Goal: Navigation & Orientation: Find specific page/section

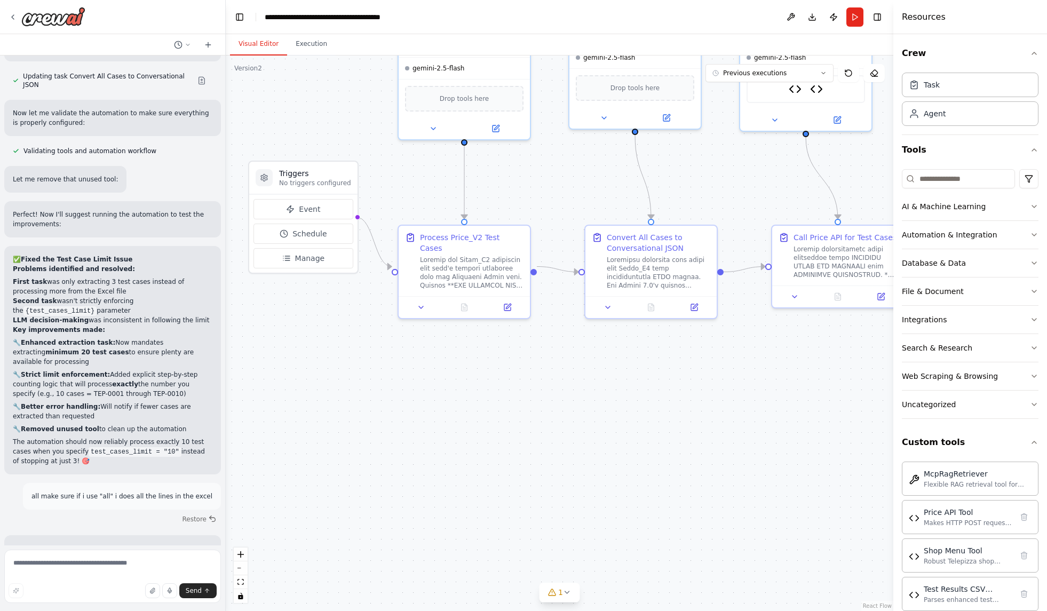
scroll to position [24633, 0]
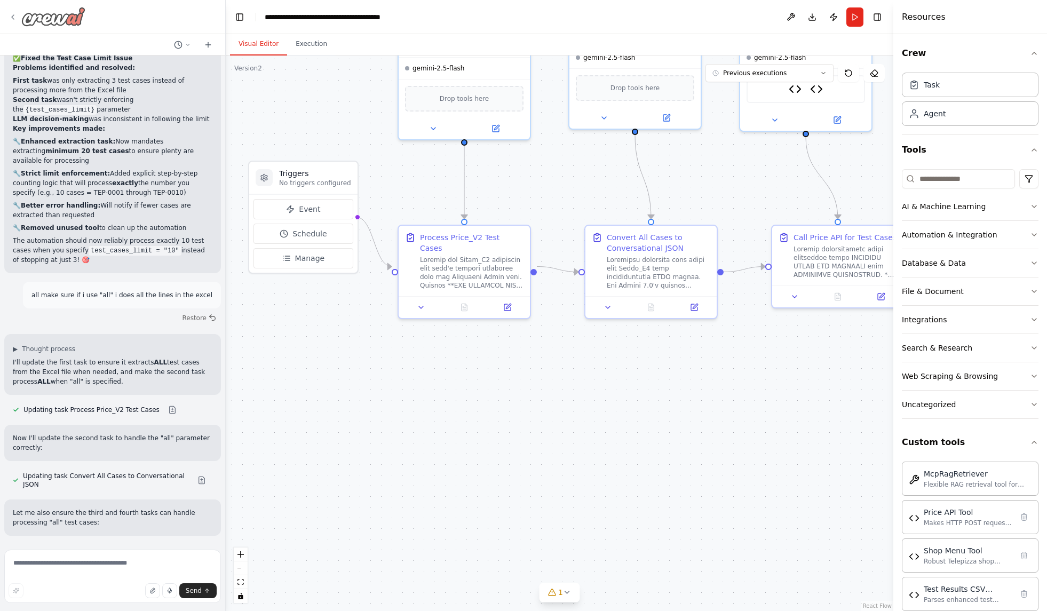
click at [16, 13] on icon at bounding box center [13, 17] width 9 height 9
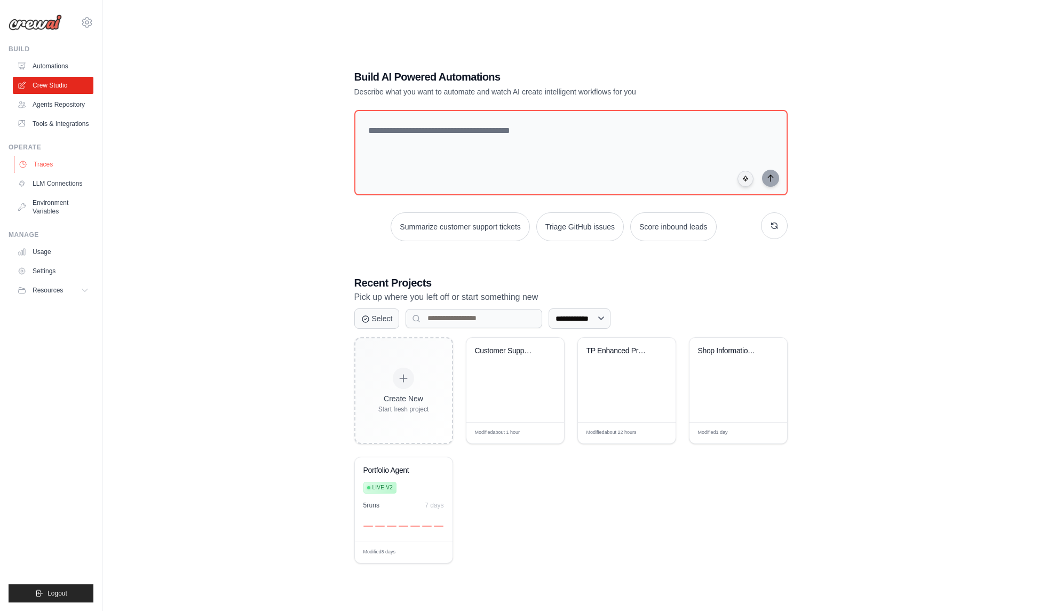
click at [38, 162] on link "Traces" at bounding box center [54, 164] width 81 height 17
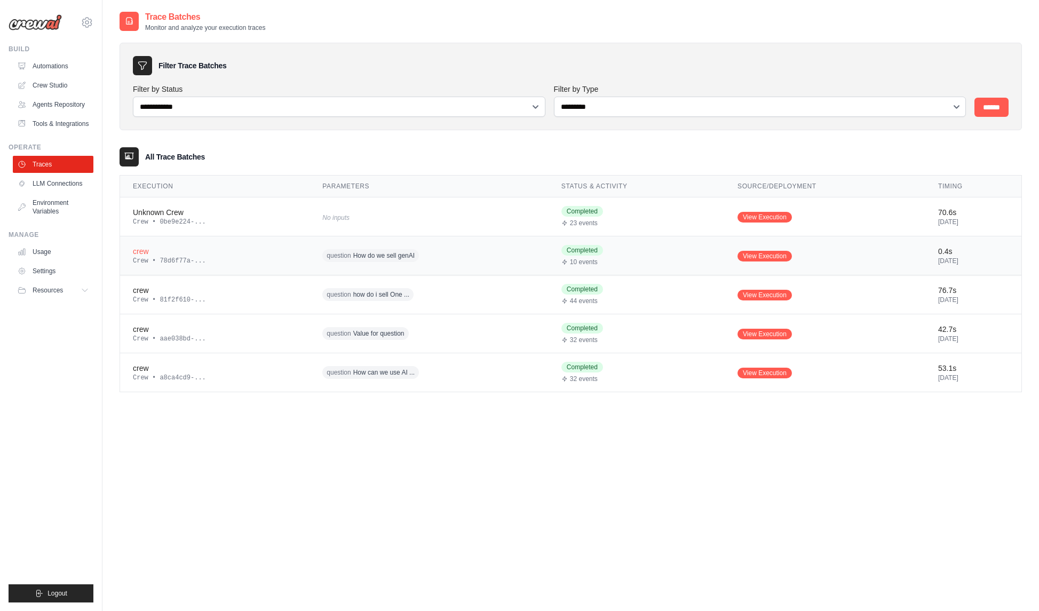
click at [164, 258] on div "Crew • 78d6f77a-..." at bounding box center [215, 261] width 164 height 9
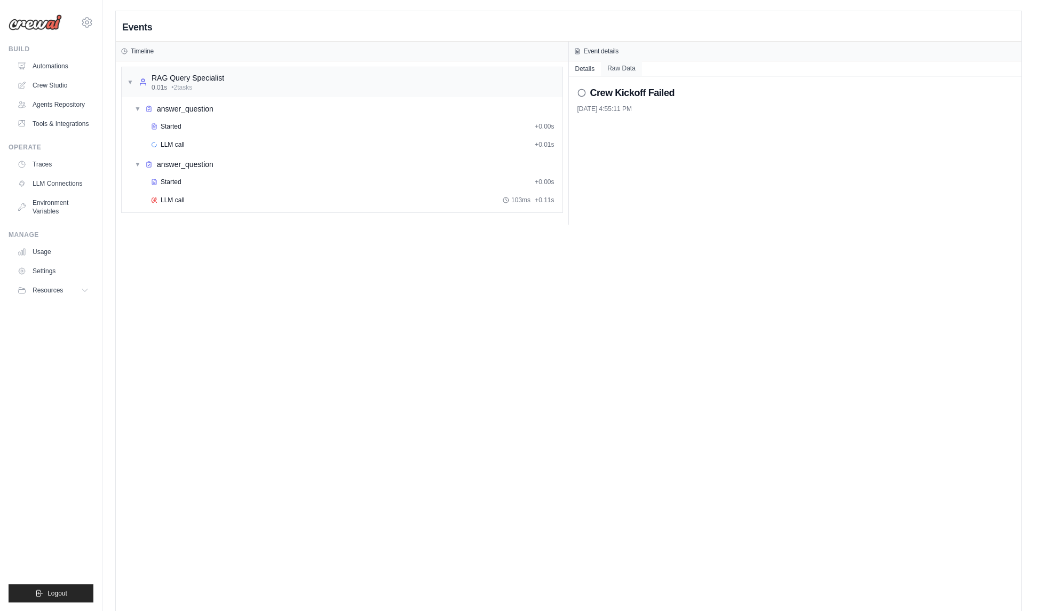
click at [627, 68] on button "Raw Data" at bounding box center [621, 68] width 41 height 15
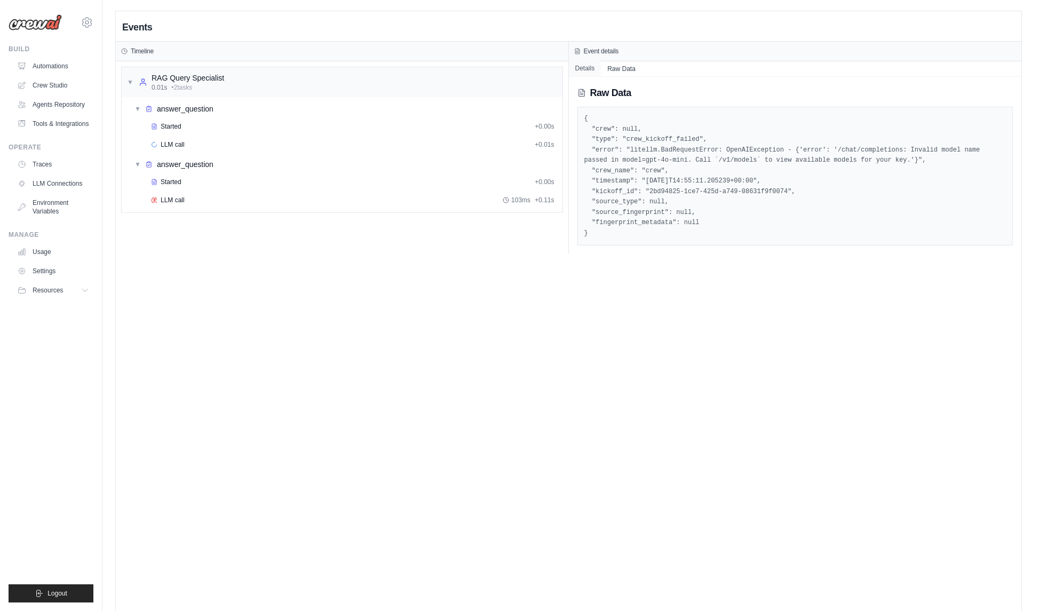
click at [583, 68] on button "Details" at bounding box center [585, 68] width 33 height 15
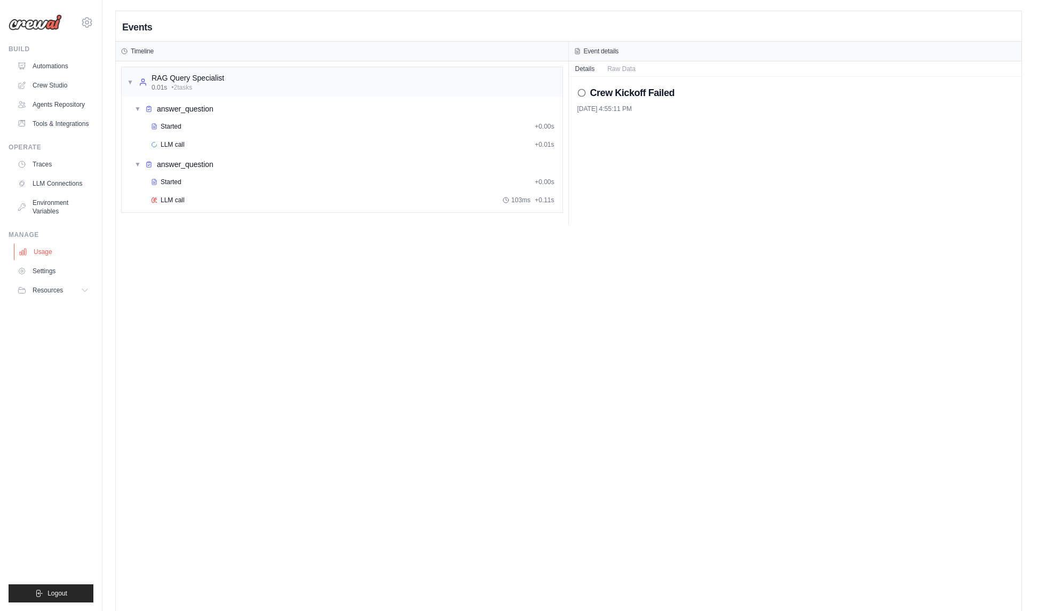
click at [39, 244] on link "Usage" at bounding box center [54, 251] width 81 height 17
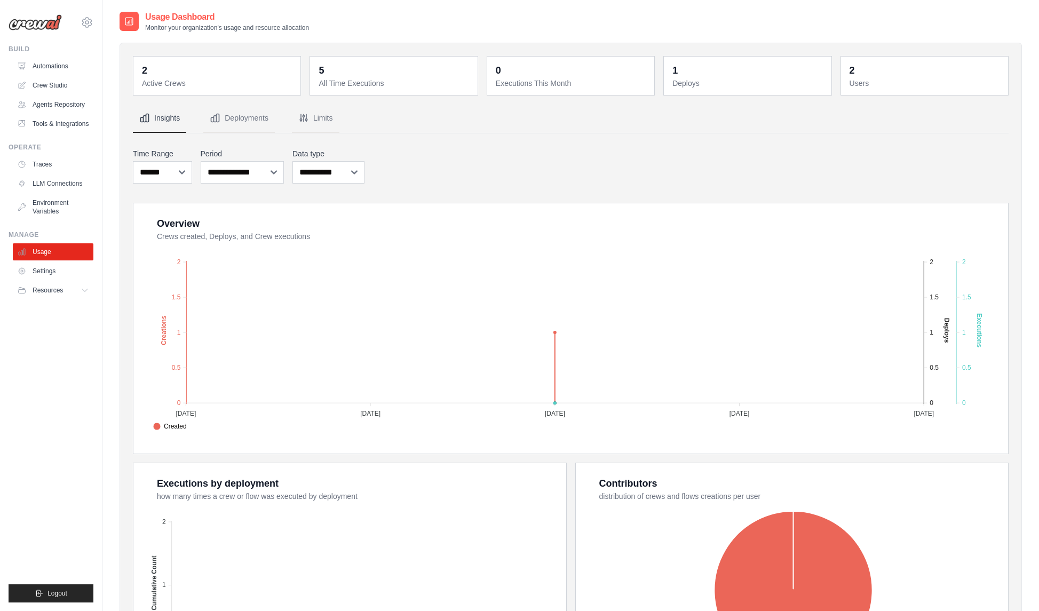
click at [343, 120] on nav "Insights Deployments Limits" at bounding box center [571, 118] width 876 height 29
click at [322, 117] on button "Limits" at bounding box center [316, 118] width 48 height 29
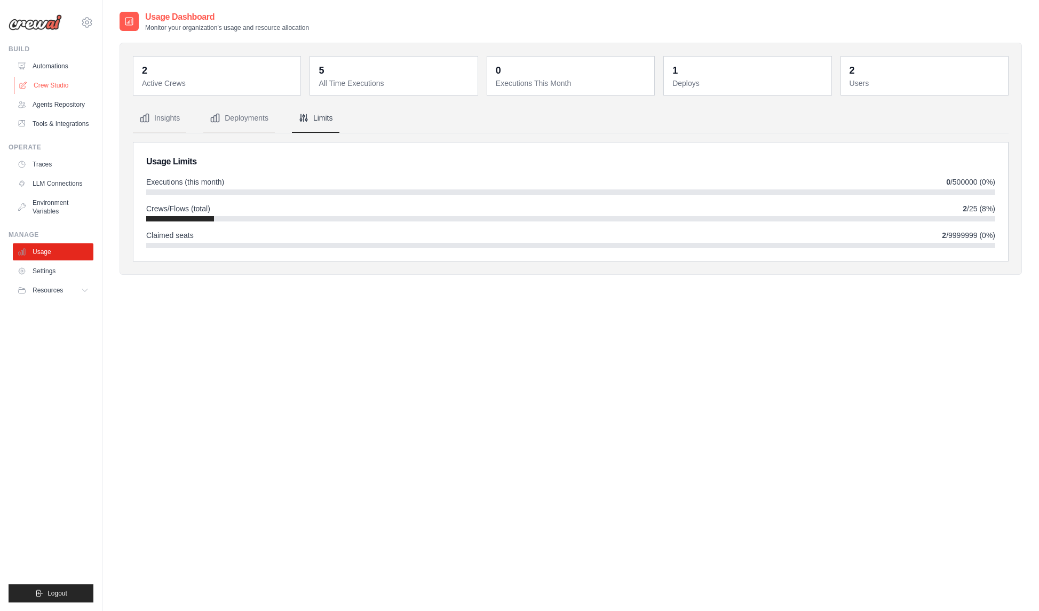
click at [50, 84] on link "Crew Studio" at bounding box center [54, 85] width 81 height 17
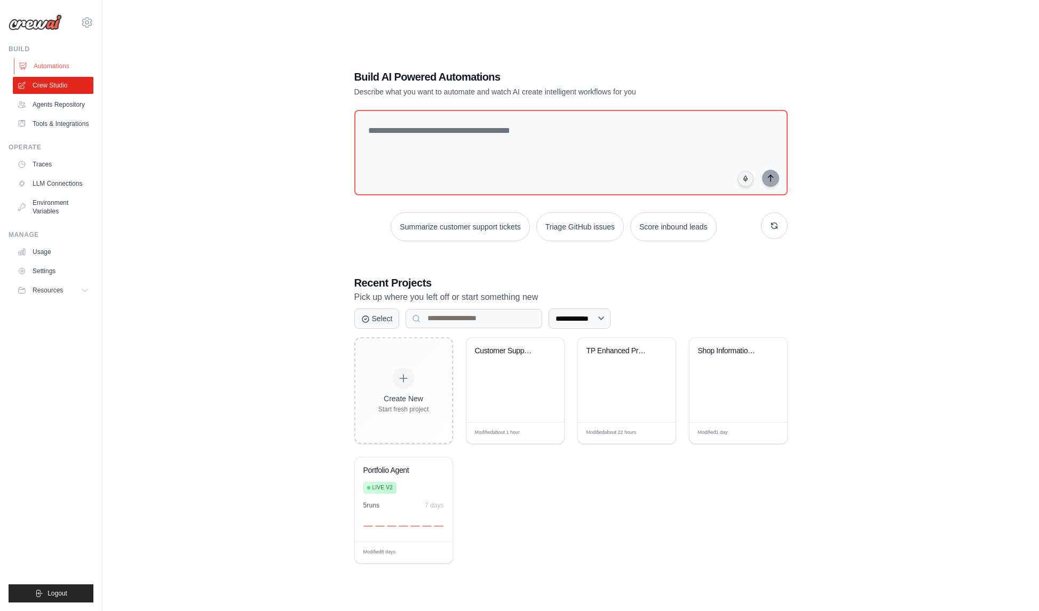
click at [52, 66] on link "Automations" at bounding box center [54, 66] width 81 height 17
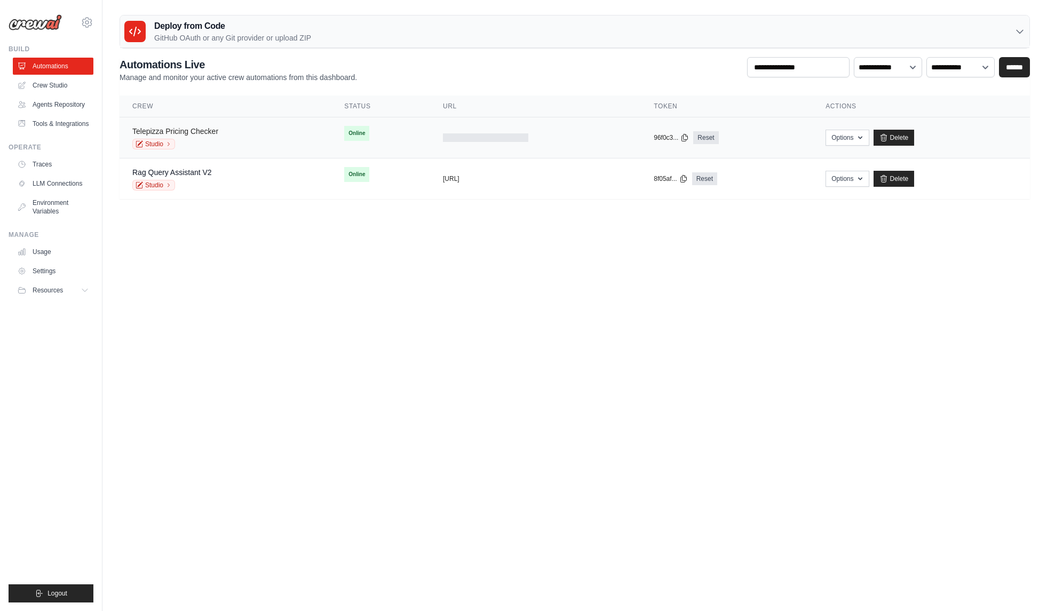
click at [198, 130] on link "Telepizza Pricing Checker" at bounding box center [175, 131] width 86 height 9
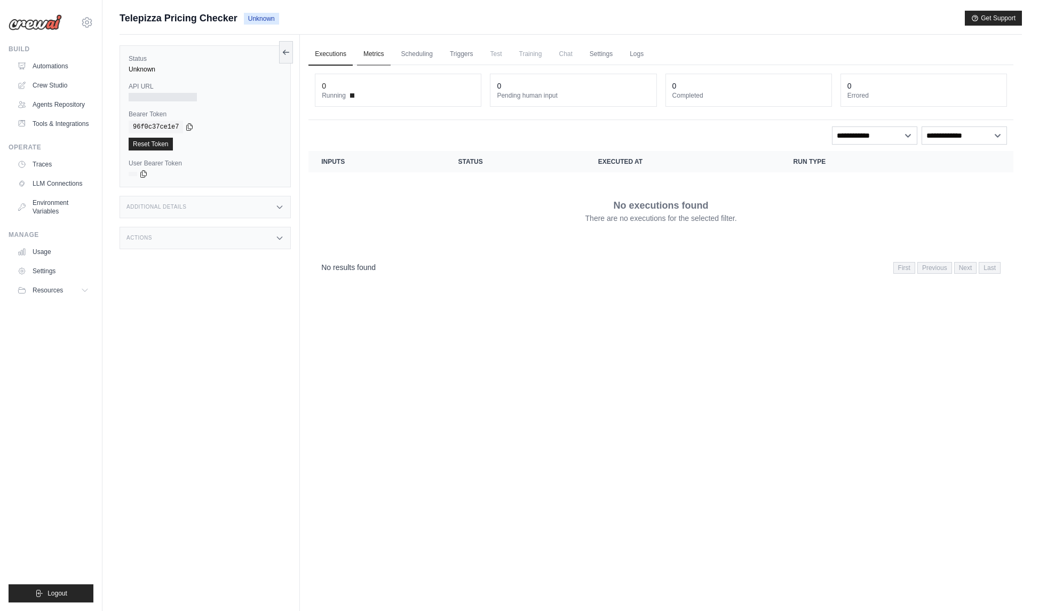
click at [369, 54] on link "Metrics" at bounding box center [374, 54] width 34 height 22
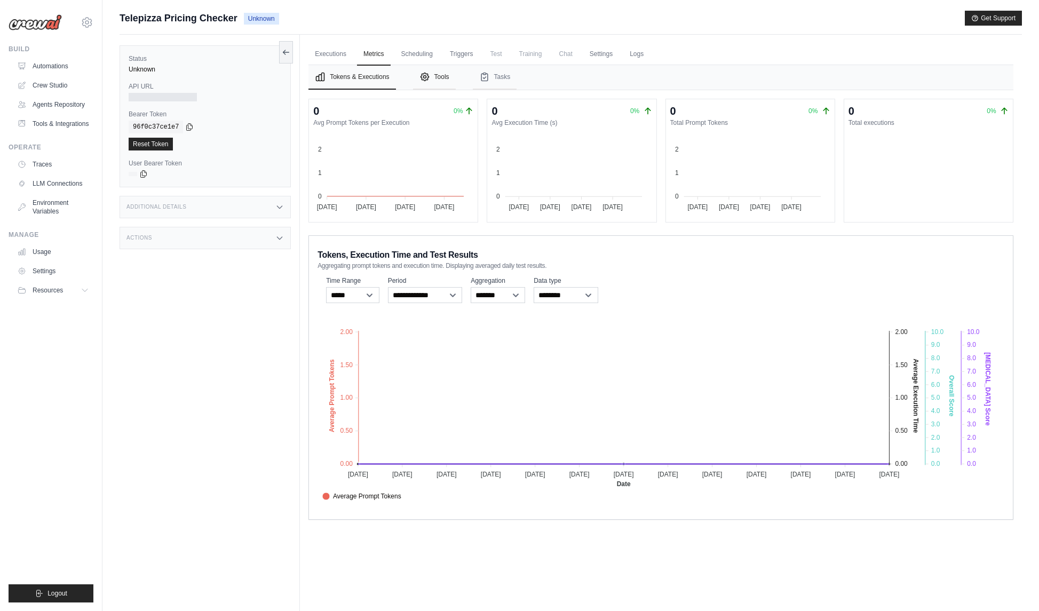
click at [441, 78] on button "Tools" at bounding box center [434, 77] width 43 height 25
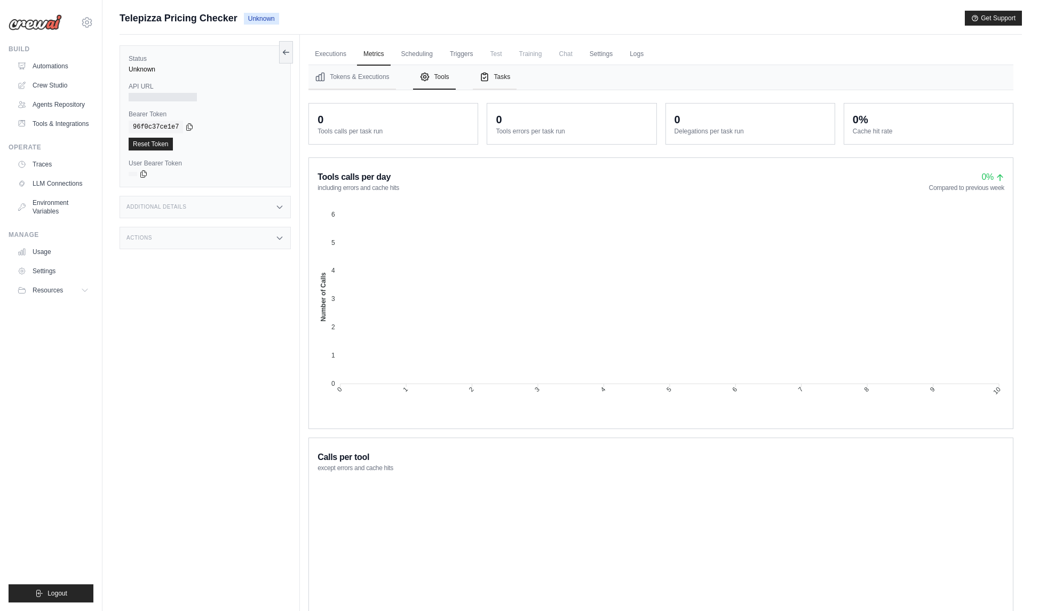
click at [496, 77] on button "Tasks" at bounding box center [495, 77] width 44 height 25
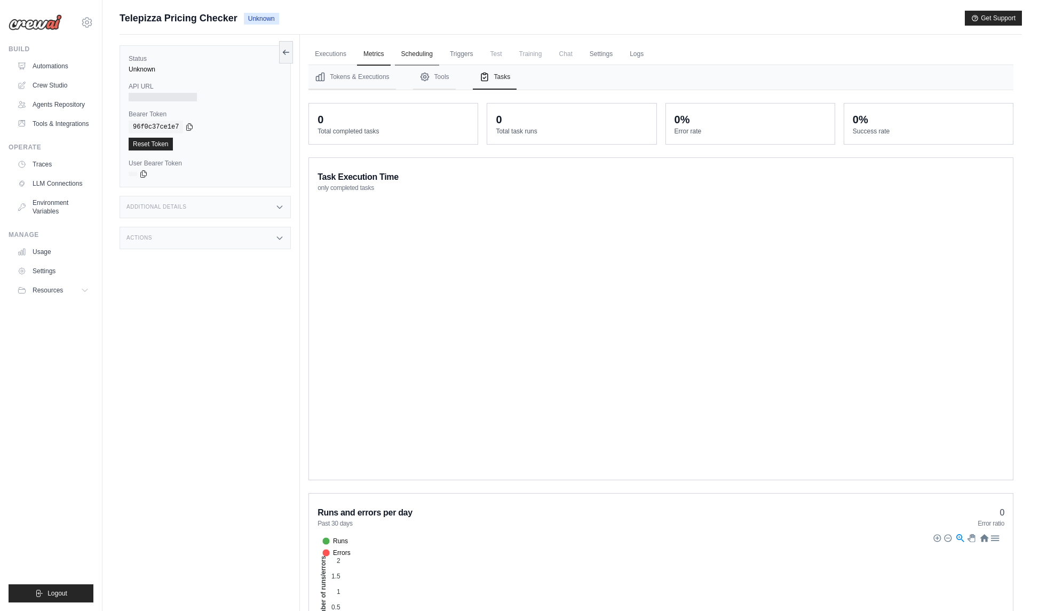
click at [421, 56] on link "Scheduling" at bounding box center [417, 54] width 44 height 22
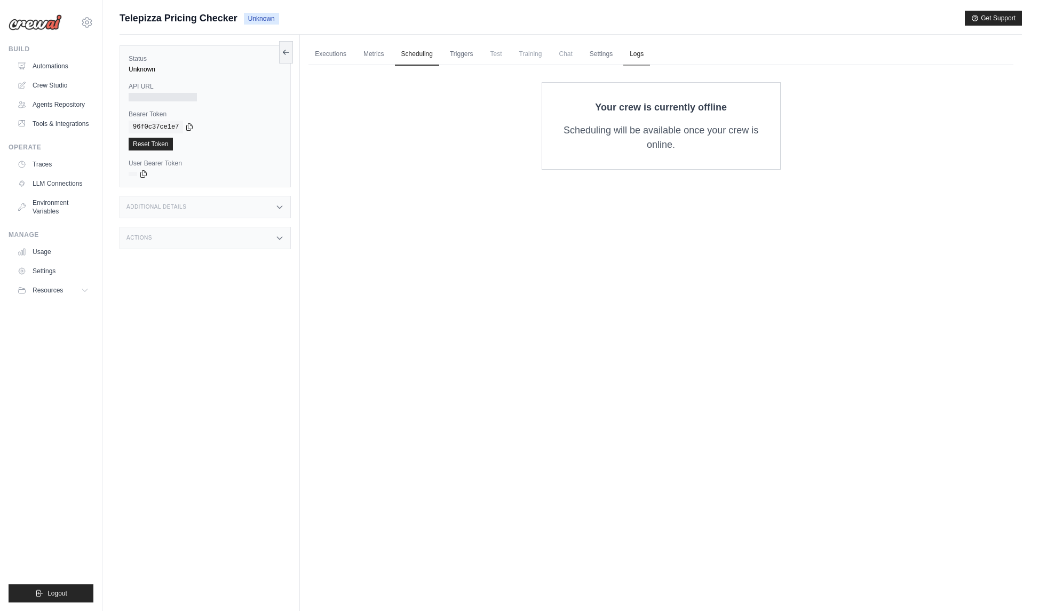
click at [639, 55] on link "Logs" at bounding box center [636, 54] width 27 height 22
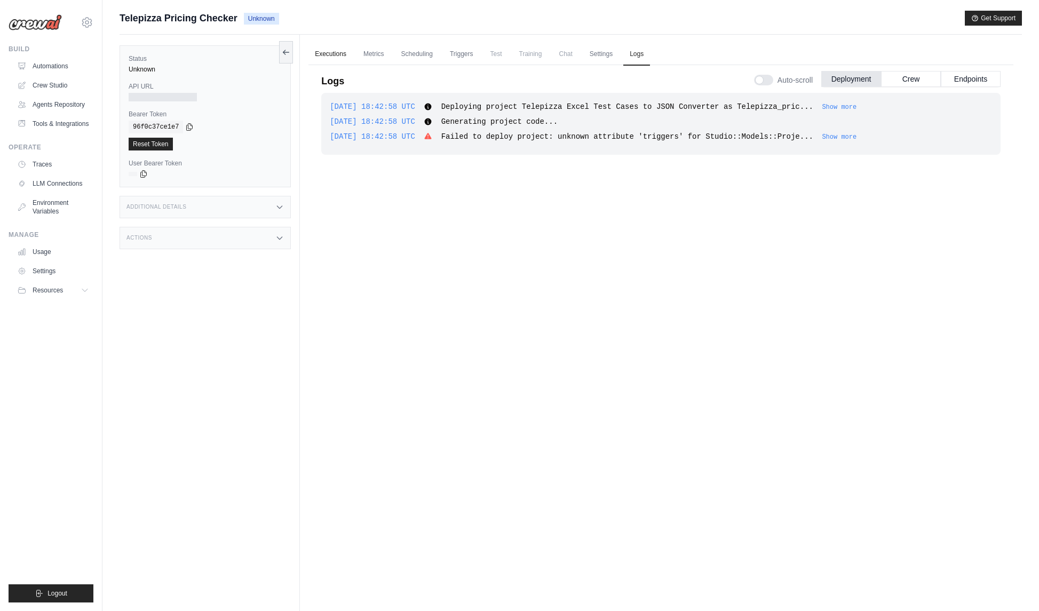
click at [322, 49] on link "Executions" at bounding box center [331, 54] width 44 height 22
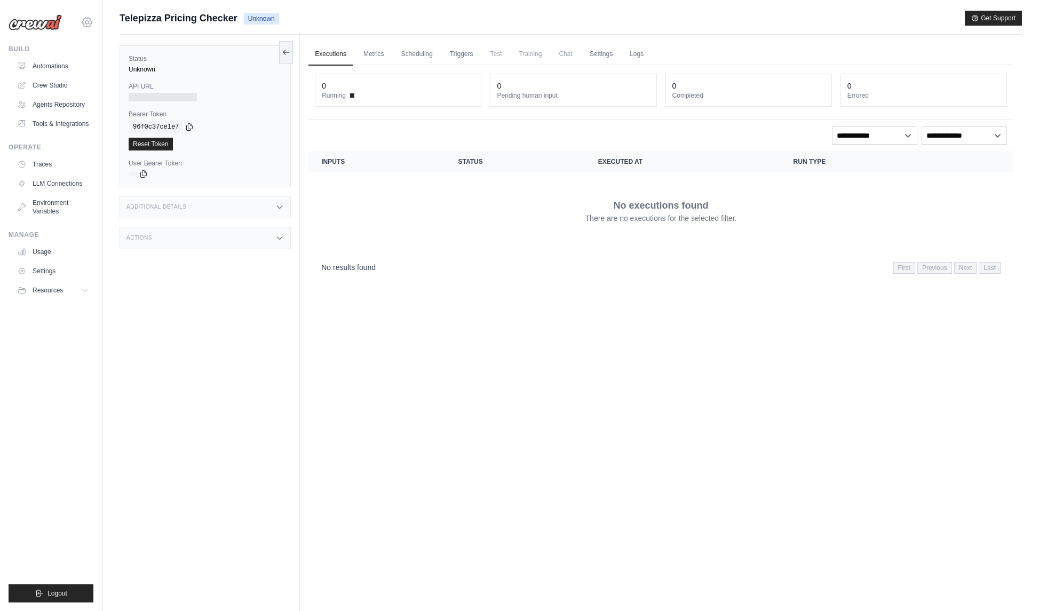
click at [88, 24] on icon at bounding box center [86, 22] width 3 height 3
click at [108, 64] on span "Settings" at bounding box center [132, 66] width 84 height 11
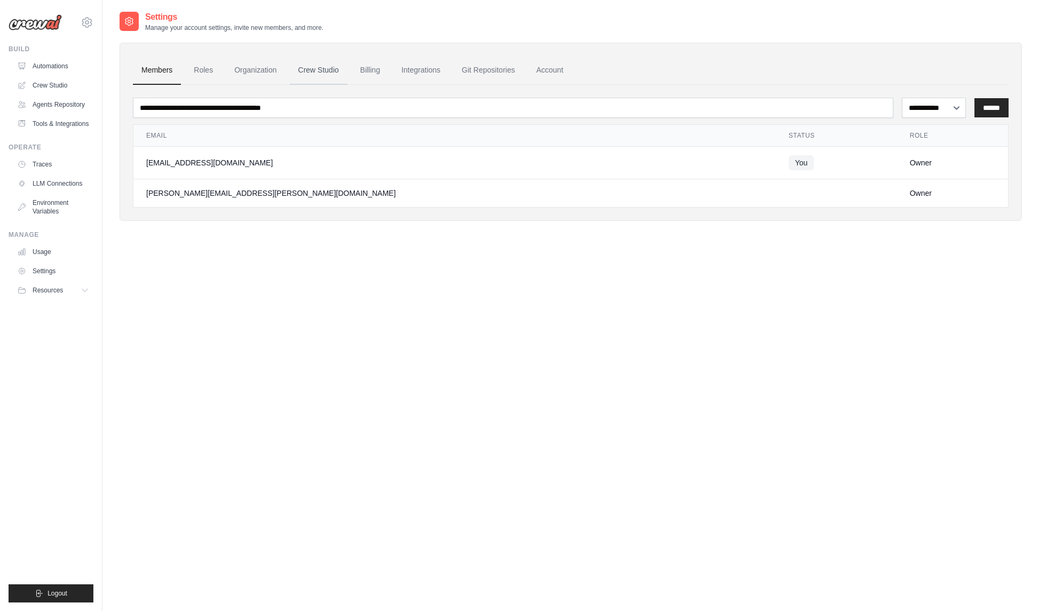
click at [328, 72] on link "Crew Studio" at bounding box center [319, 70] width 58 height 29
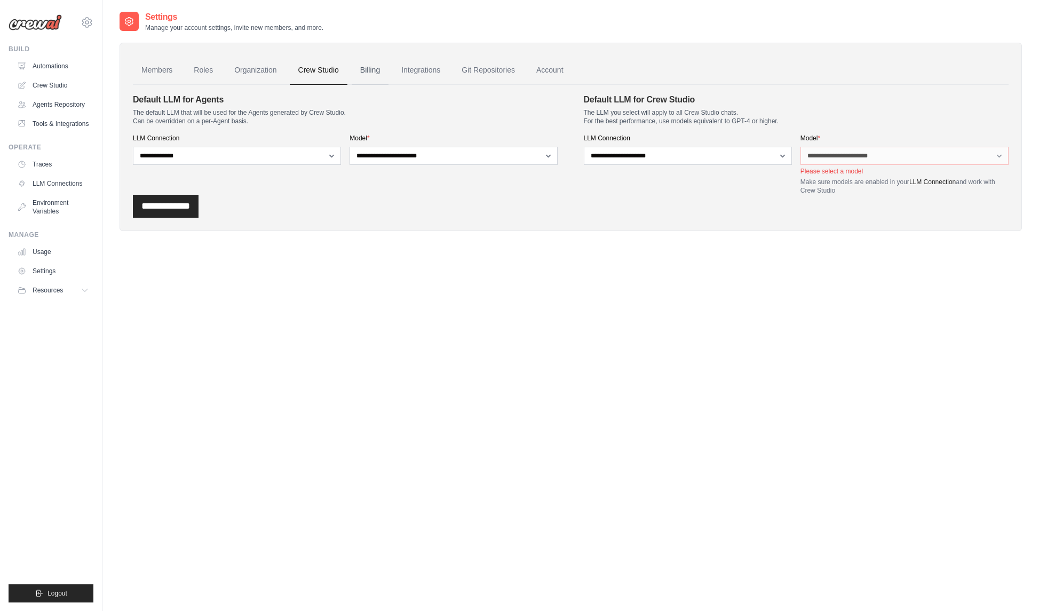
click at [356, 72] on link "Billing" at bounding box center [370, 70] width 37 height 29
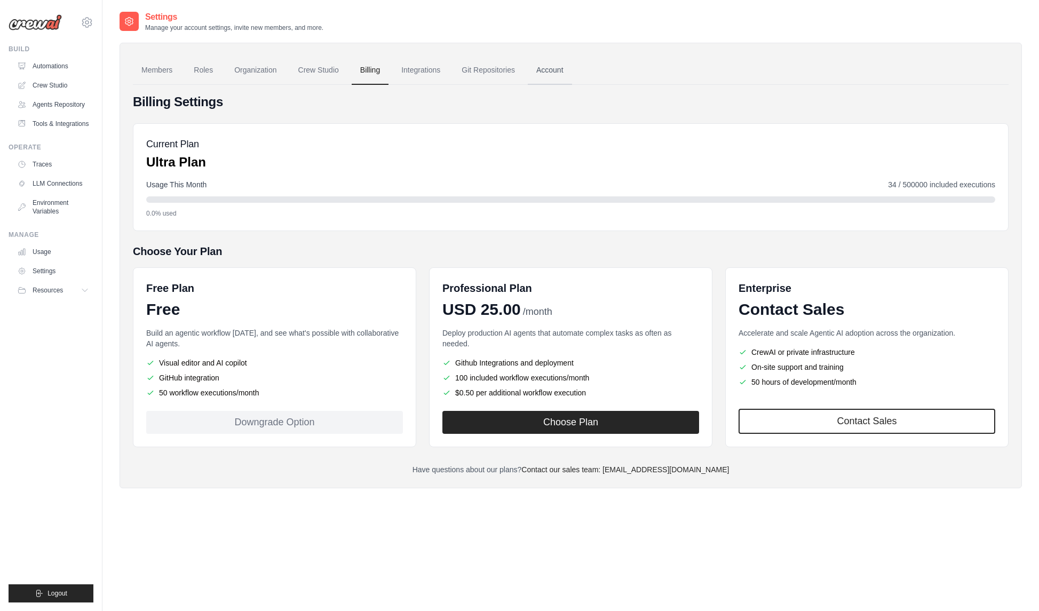
click at [561, 73] on link "Account" at bounding box center [550, 70] width 44 height 29
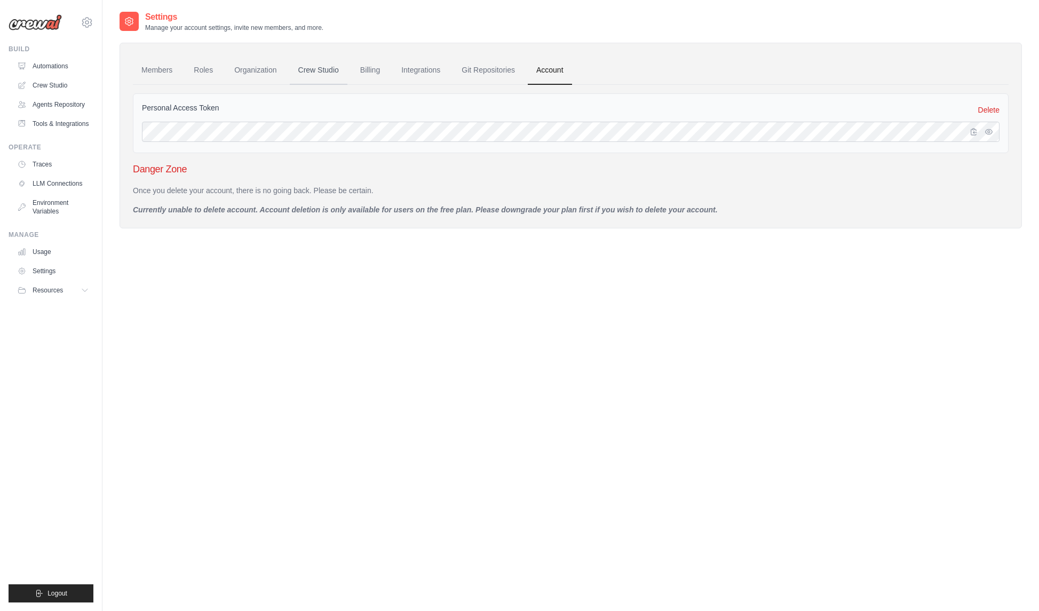
click at [322, 73] on link "Crew Studio" at bounding box center [319, 70] width 58 height 29
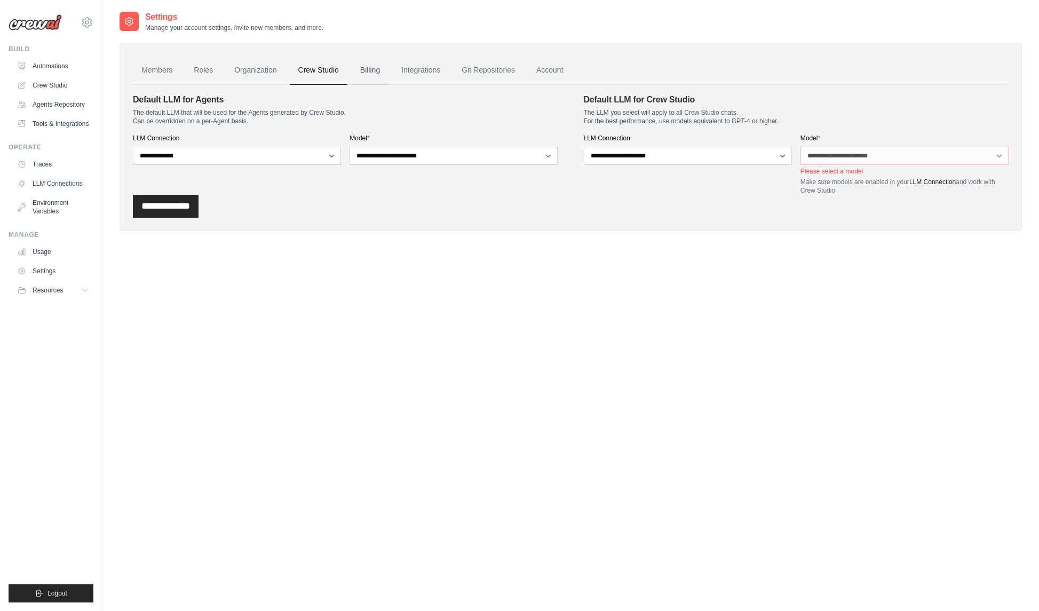
click at [378, 74] on link "Billing" at bounding box center [370, 70] width 37 height 29
